Goal: Transaction & Acquisition: Book appointment/travel/reservation

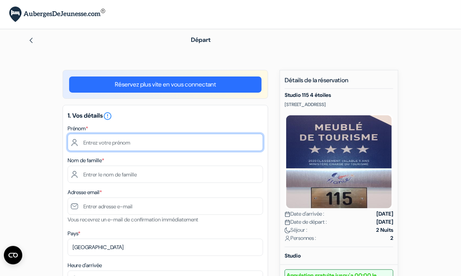
click at [108, 143] on input "text" at bounding box center [165, 142] width 195 height 17
type input "[PERSON_NAME]"
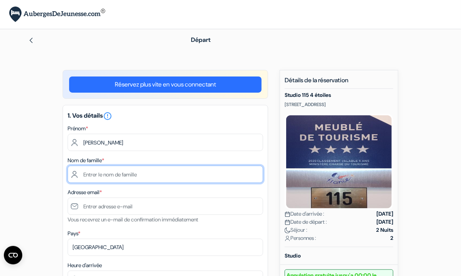
type input "GACHON"
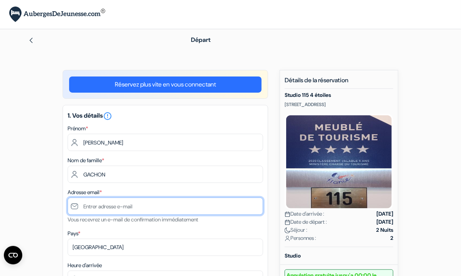
type input "[EMAIL_ADDRESS][DOMAIN_NAME]"
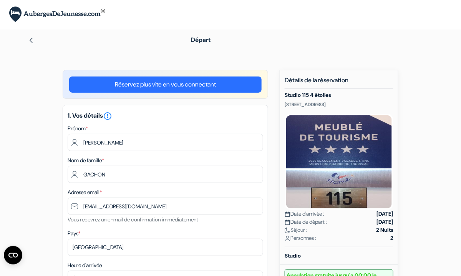
type input "0670618102"
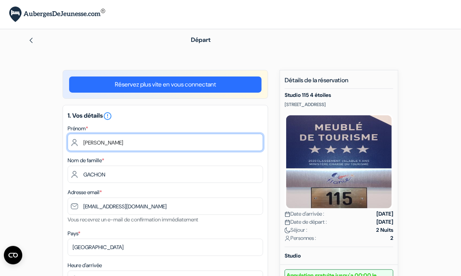
drag, startPoint x: 96, startPoint y: 141, endPoint x: 81, endPoint y: 141, distance: 14.2
click at [81, 141] on input "[PERSON_NAME]" at bounding box center [165, 142] width 195 height 17
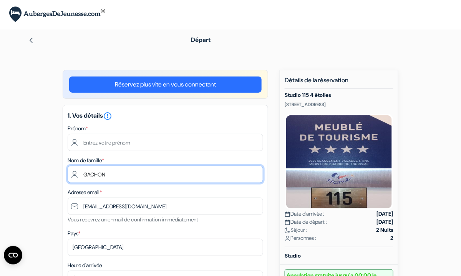
drag, startPoint x: 108, startPoint y: 173, endPoint x: 81, endPoint y: 177, distance: 27.5
click at [81, 177] on input "GACHON" at bounding box center [165, 174] width 195 height 17
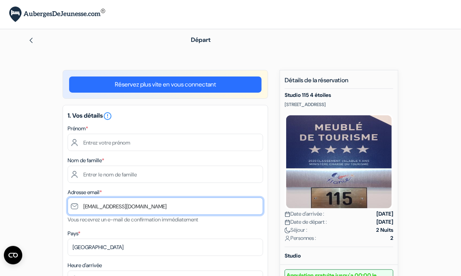
click at [156, 205] on input "[EMAIL_ADDRESS][DOMAIN_NAME]" at bounding box center [165, 205] width 195 height 17
type input "j"
